Goal: Information Seeking & Learning: Learn about a topic

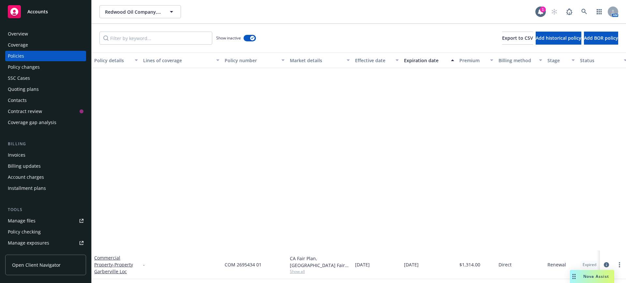
scroll to position [212, 0]
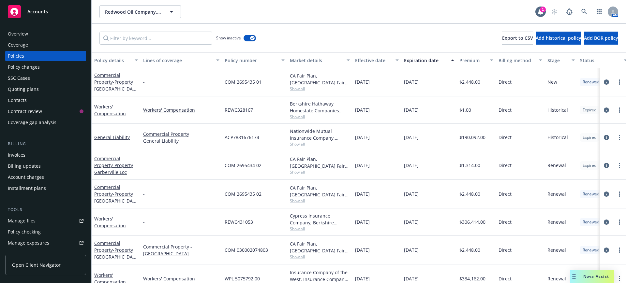
click at [30, 10] on span "Accounts" at bounding box center [37, 11] width 21 height 5
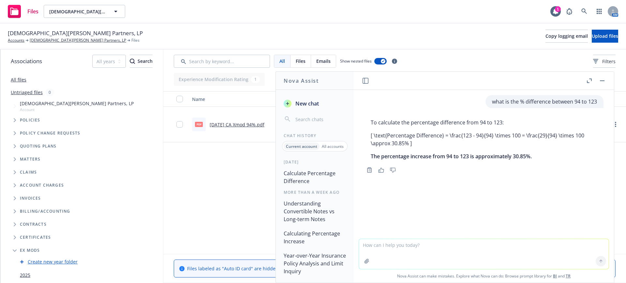
scroll to position [68, 0]
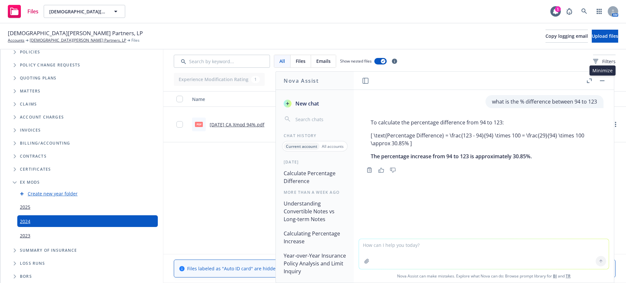
click at [603, 79] on button "button" at bounding box center [603, 81] width 8 height 8
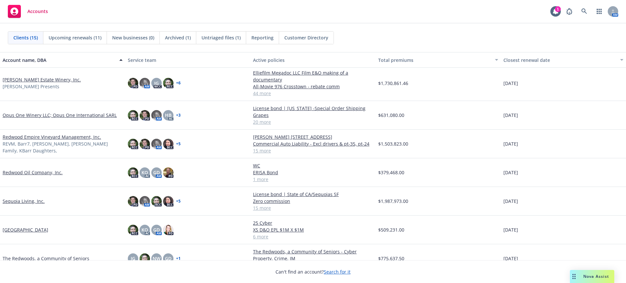
scroll to position [224, 0]
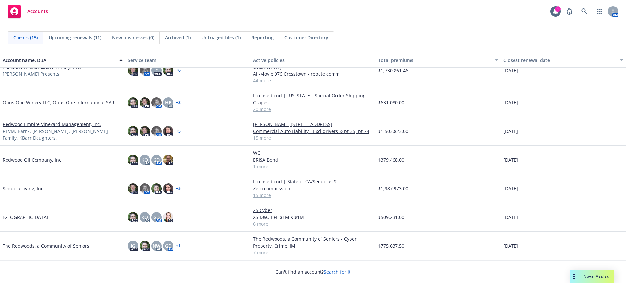
click at [40, 245] on link "The Redwoods, a Community of Seniors" at bounding box center [46, 246] width 87 height 7
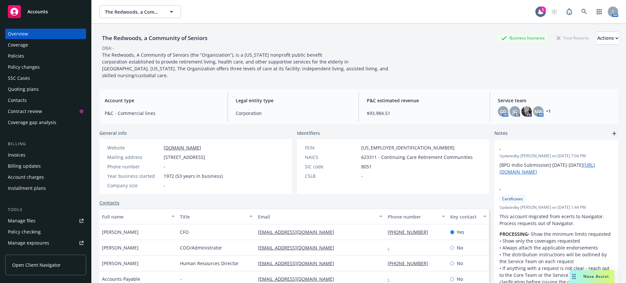
click at [33, 86] on div "Quoting plans" at bounding box center [23, 89] width 31 height 10
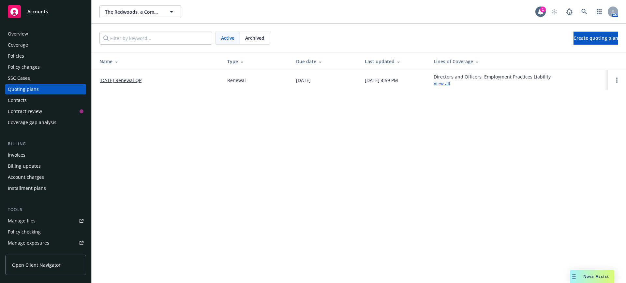
click at [139, 77] on link "10/01/2025 Renewal QP" at bounding box center [120, 80] width 42 height 7
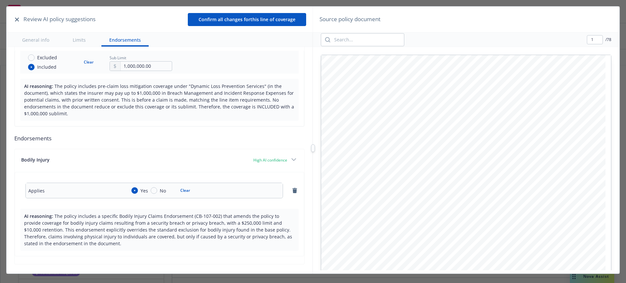
scroll to position [1183, 0]
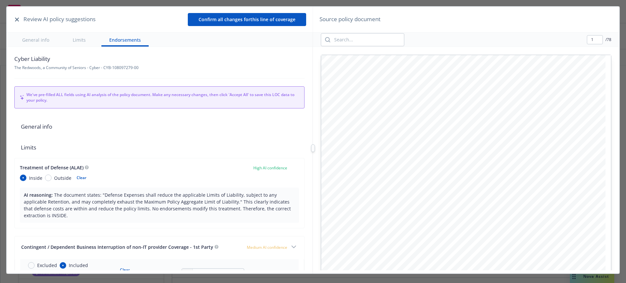
scroll to position [1183, 0]
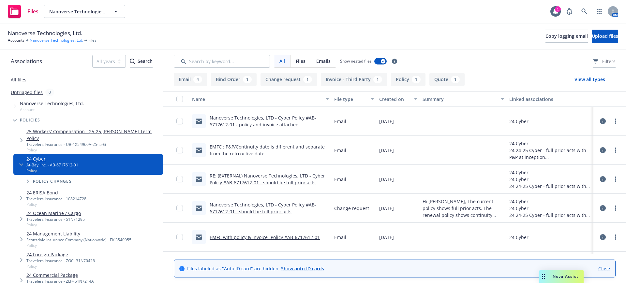
click at [47, 39] on link "Nanoverse Technologies, Ltd." at bounding box center [56, 41] width 53 height 6
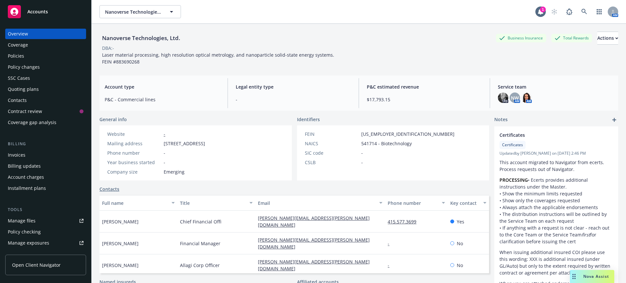
click at [20, 221] on div "Manage files" at bounding box center [22, 221] width 28 height 10
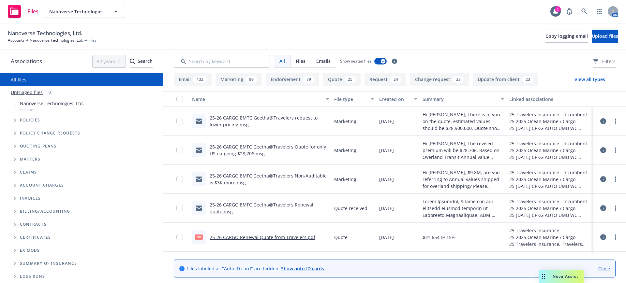
click at [595, 78] on button "View all types" at bounding box center [590, 79] width 52 height 13
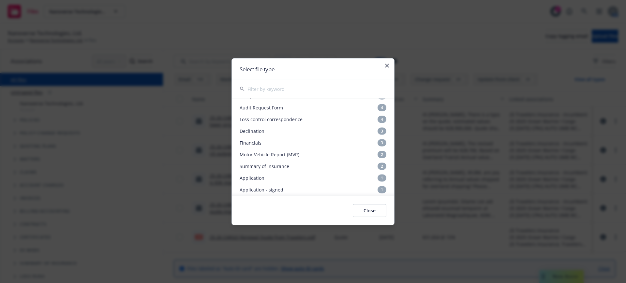
scroll to position [204, 0]
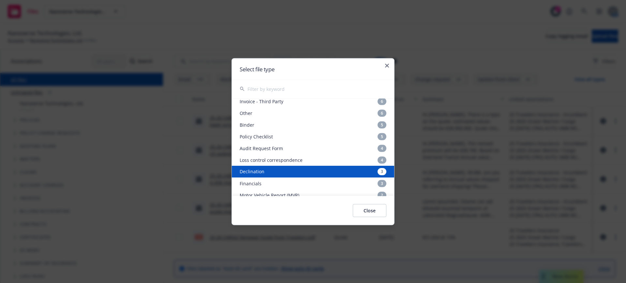
click at [241, 168] on div "Declination 3" at bounding box center [313, 172] width 162 height 12
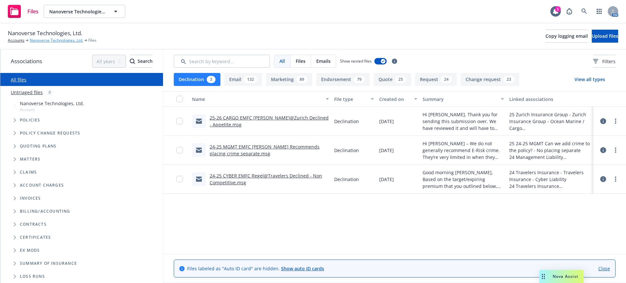
click at [47, 38] on link "Nanoverse Technologies, Ltd." at bounding box center [56, 41] width 53 height 6
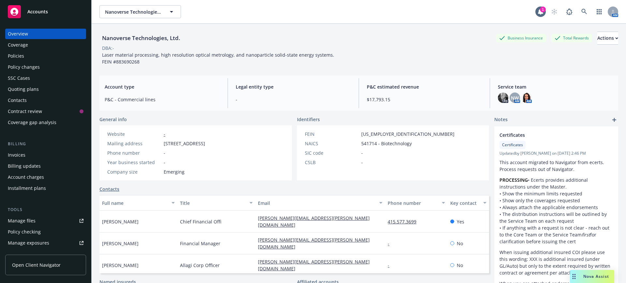
click at [27, 88] on div "Quoting plans" at bounding box center [23, 89] width 31 height 10
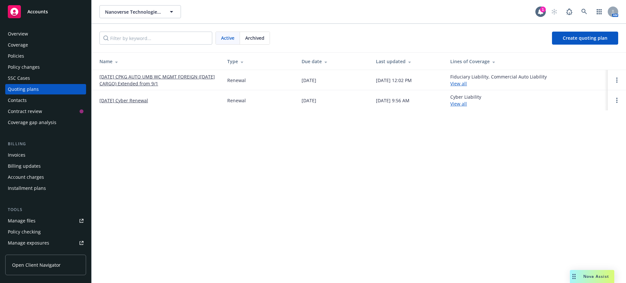
click at [257, 38] on span "Archived" at bounding box center [254, 38] width 19 height 7
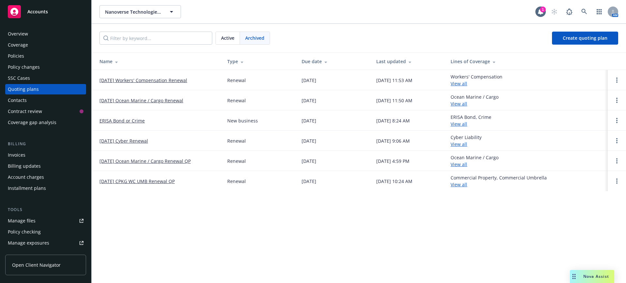
click at [31, 87] on div "Quoting plans" at bounding box center [23, 89] width 31 height 10
click at [229, 37] on span "Active" at bounding box center [227, 38] width 13 height 7
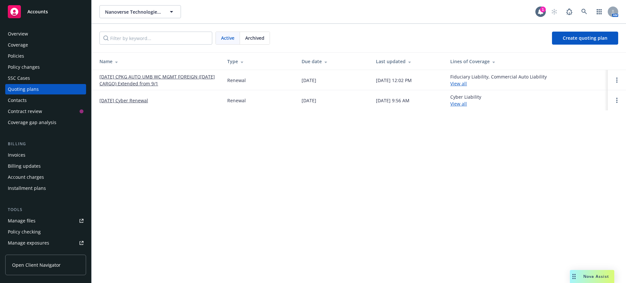
click at [118, 99] on link "12/14/25 Cyber Renewal" at bounding box center [123, 100] width 49 height 7
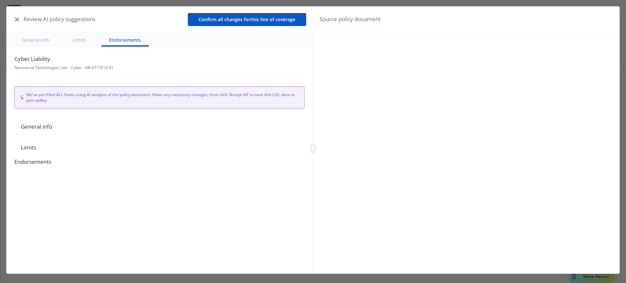
click at [16, 18] on icon "button" at bounding box center [17, 20] width 4 height 4
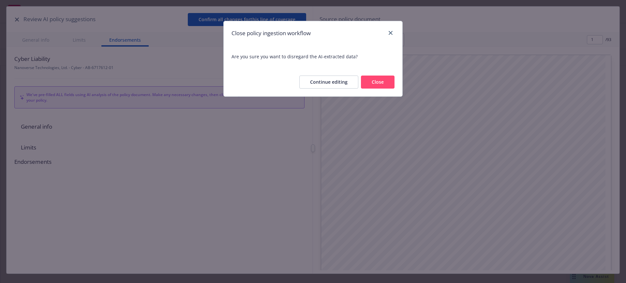
click at [381, 82] on button "Close" at bounding box center [378, 82] width 34 height 13
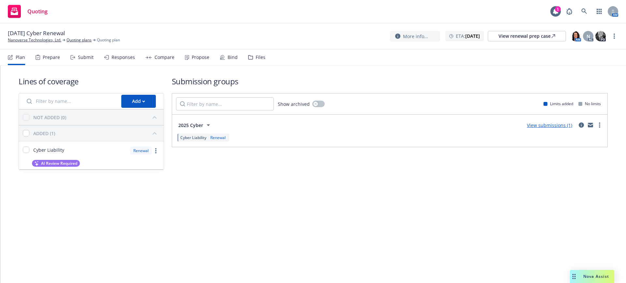
click at [257, 55] on div "Files" at bounding box center [261, 57] width 10 height 5
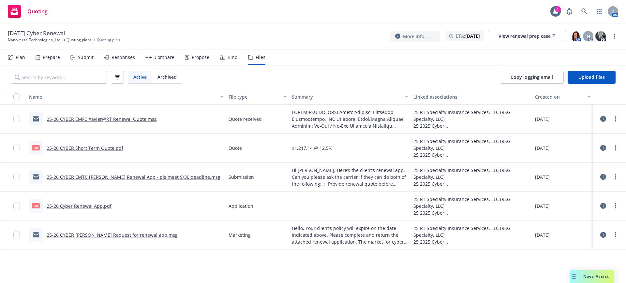
click at [229, 56] on div "Bind" at bounding box center [233, 57] width 10 height 5
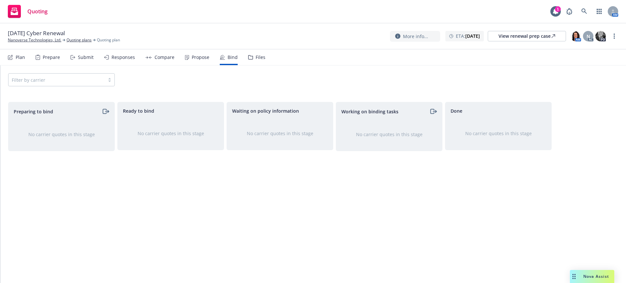
click at [258, 57] on div "Files" at bounding box center [261, 57] width 10 height 5
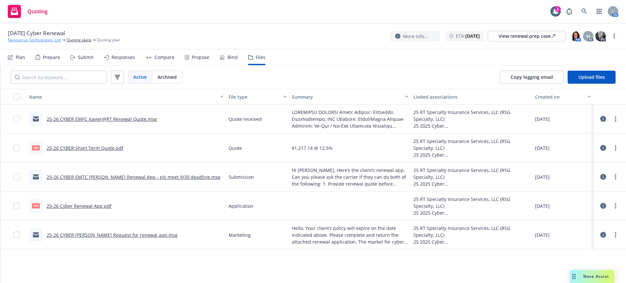
click at [47, 39] on link "Nanoverse Technologies, Ltd." at bounding box center [34, 40] width 53 height 6
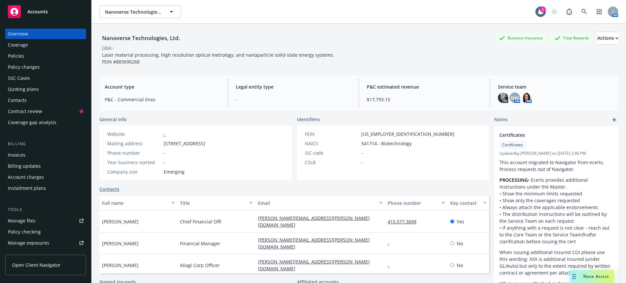
click at [17, 55] on div "Policies" at bounding box center [16, 56] width 16 height 10
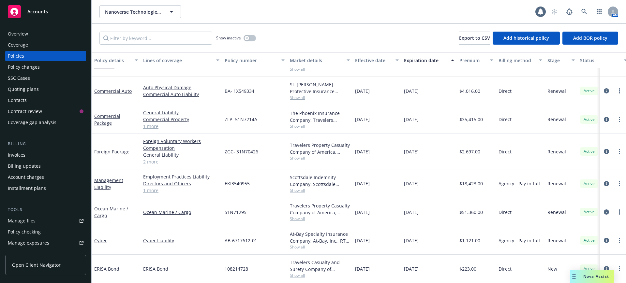
scroll to position [52, 0]
click at [101, 238] on link "Cyber" at bounding box center [100, 241] width 13 height 6
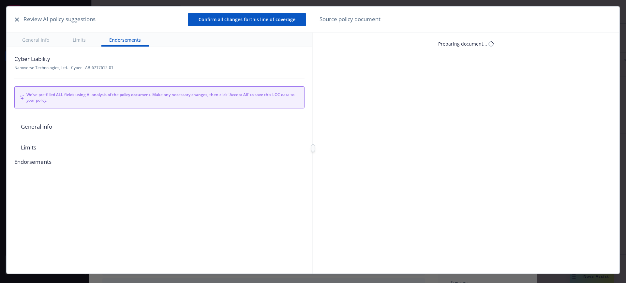
click at [15, 18] on icon "button" at bounding box center [17, 20] width 4 height 4
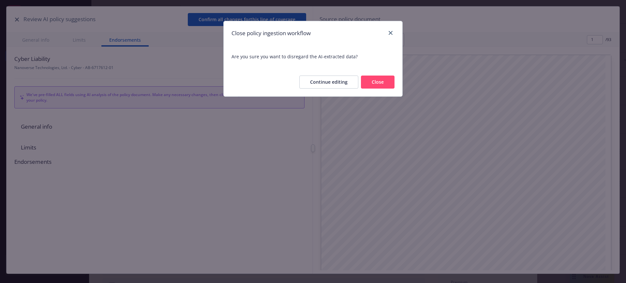
click at [376, 80] on button "Close" at bounding box center [378, 82] width 34 height 13
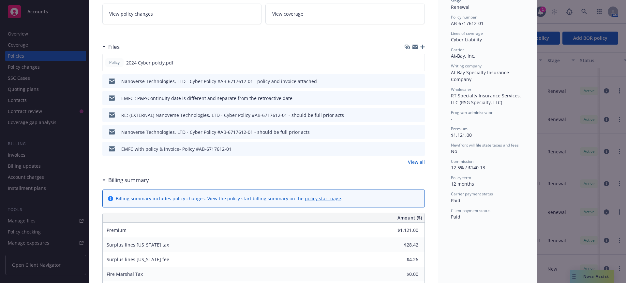
scroll to position [163, 0]
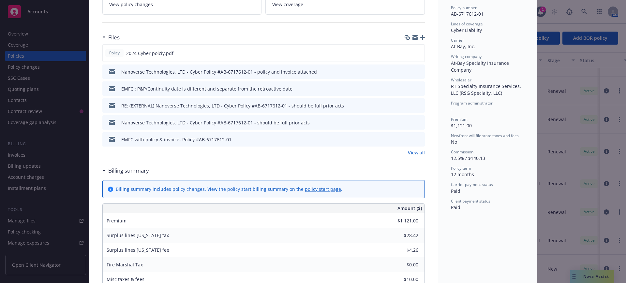
click at [415, 151] on link "View all" at bounding box center [416, 152] width 17 height 7
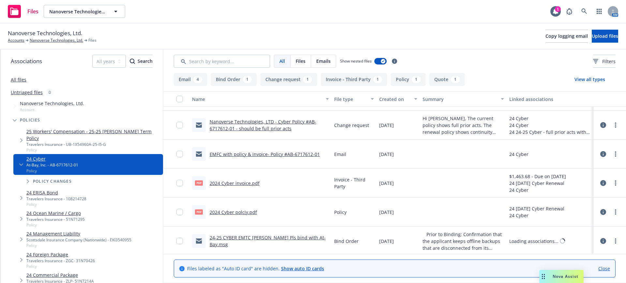
scroll to position [113, 0]
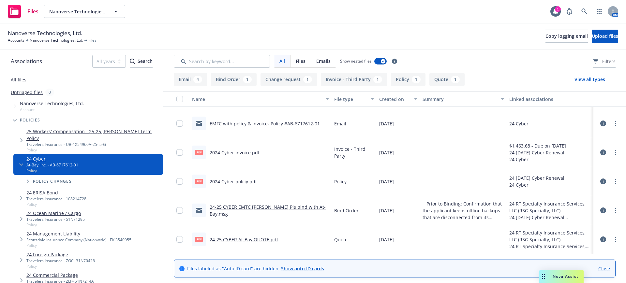
click at [296, 211] on link "24-25 CYBER EMTC [PERSON_NAME] Pls bind with At-Bay.msg" at bounding box center [268, 210] width 116 height 13
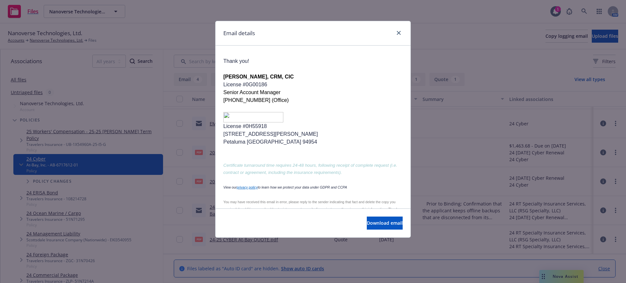
scroll to position [0, 0]
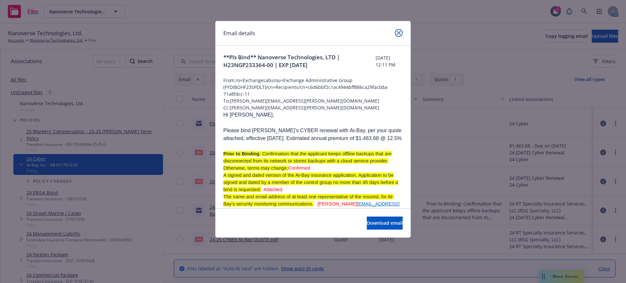
click at [399, 32] on icon "close" at bounding box center [399, 33] width 4 height 4
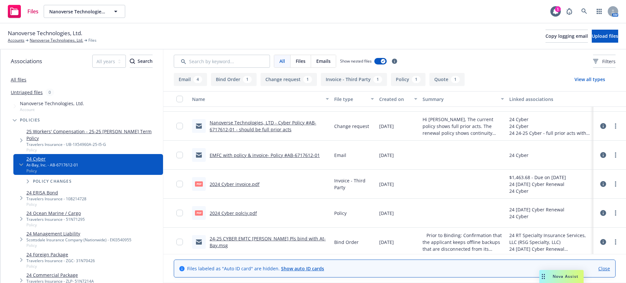
scroll to position [113, 0]
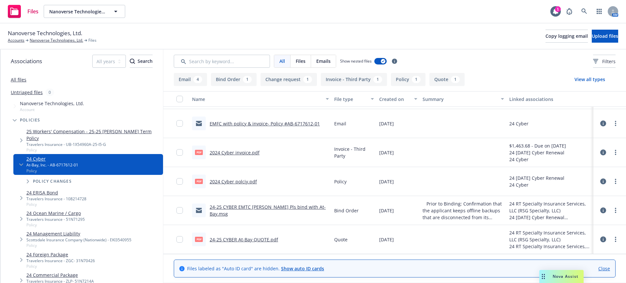
click at [271, 210] on link "24-25 CYBER EMTC Katie@RT Pls bind with At-Bay.msg" at bounding box center [268, 210] width 116 height 13
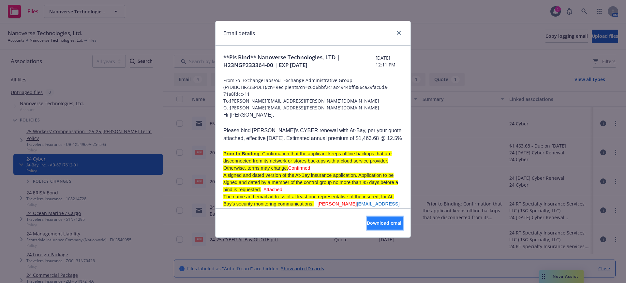
click at [373, 222] on span "Download email" at bounding box center [385, 223] width 36 height 6
click at [398, 31] on icon "close" at bounding box center [399, 33] width 4 height 4
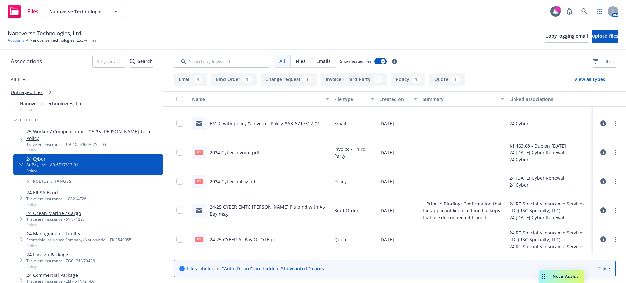
click at [19, 39] on link "Accounts" at bounding box center [16, 41] width 17 height 6
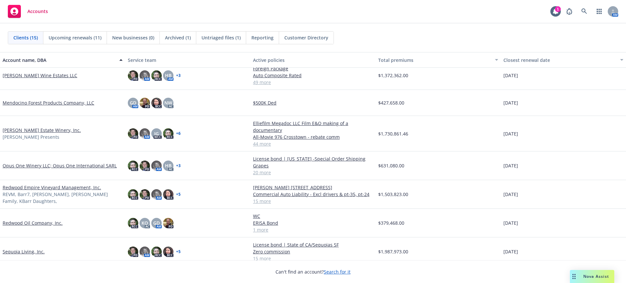
scroll to position [204, 0]
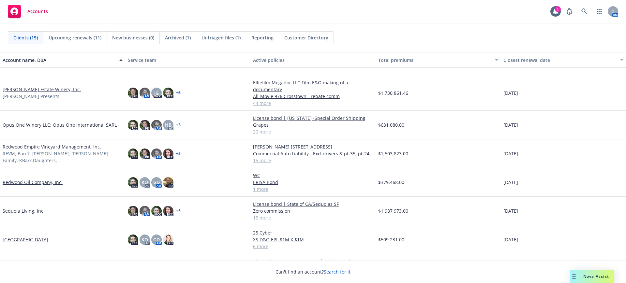
click at [28, 149] on link "Redwood Empire Vineyard Management, Inc." at bounding box center [52, 147] width 99 height 7
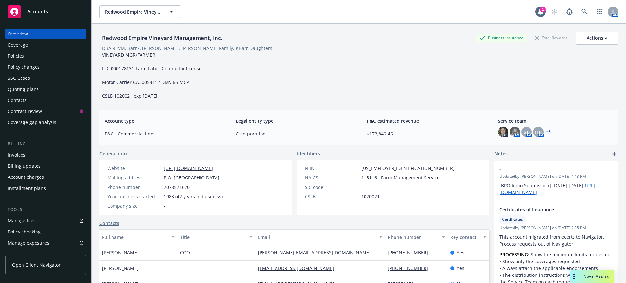
click at [14, 65] on div "Policy changes" at bounding box center [24, 67] width 32 height 10
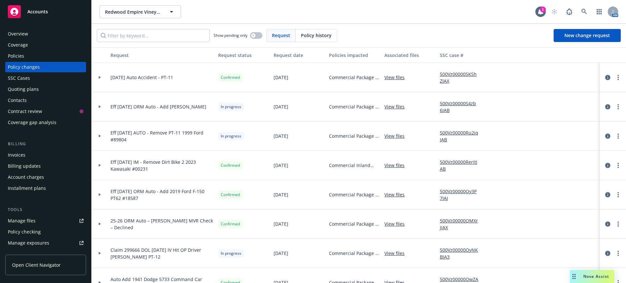
click at [398, 106] on link "View files" at bounding box center [397, 106] width 25 height 7
click at [396, 106] on link "View files" at bounding box center [397, 106] width 25 height 7
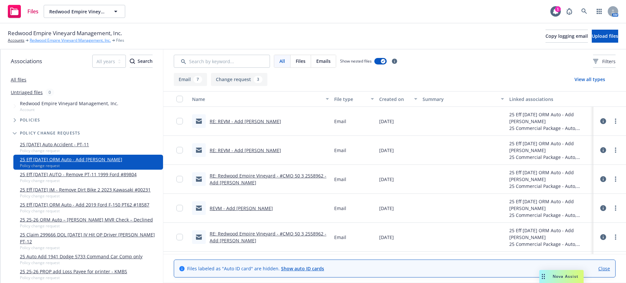
click at [37, 40] on link "Redwood Empire Vineyard Management, Inc." at bounding box center [70, 41] width 81 height 6
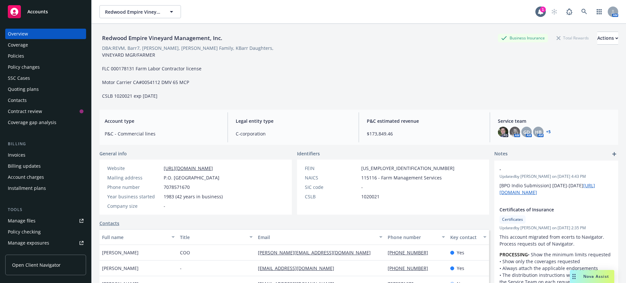
click at [40, 9] on span "Accounts" at bounding box center [37, 11] width 21 height 5
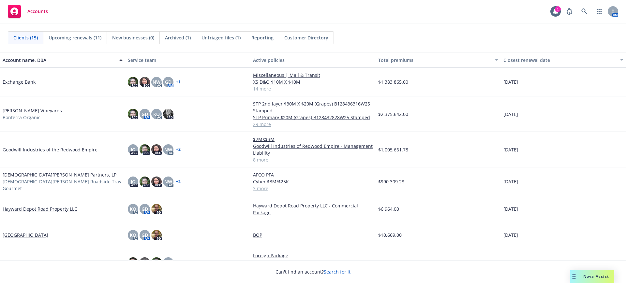
click at [30, 111] on link "[PERSON_NAME] Vineyards" at bounding box center [32, 110] width 59 height 7
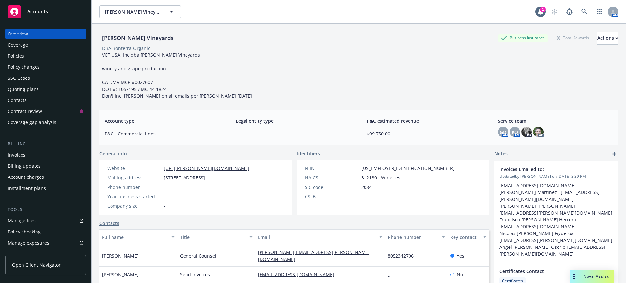
click at [23, 65] on div "Policy changes" at bounding box center [24, 67] width 32 height 10
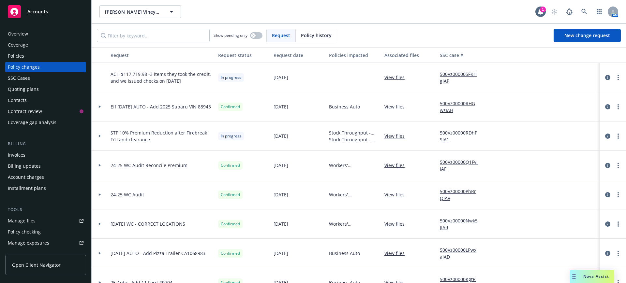
click at [394, 77] on link "View files" at bounding box center [397, 77] width 25 height 7
